Goal: Transaction & Acquisition: Book appointment/travel/reservation

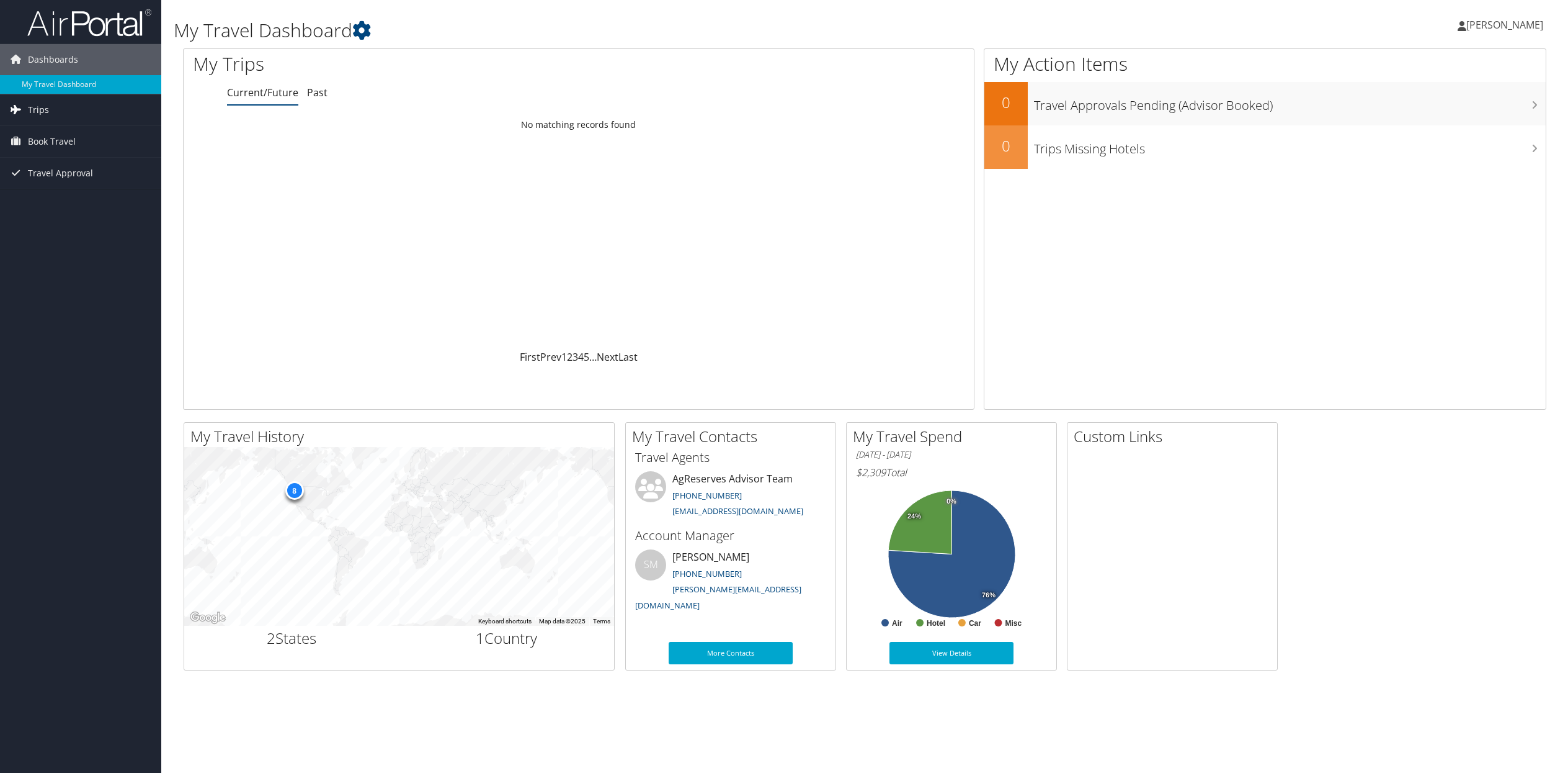
click at [63, 114] on link "Trips" at bounding box center [80, 110] width 162 height 31
click at [58, 193] on span "Book Travel" at bounding box center [52, 197] width 48 height 31
click at [66, 259] on link "Book/Manage Online Trips" at bounding box center [80, 259] width 162 height 18
